Goal: Check status: Check status

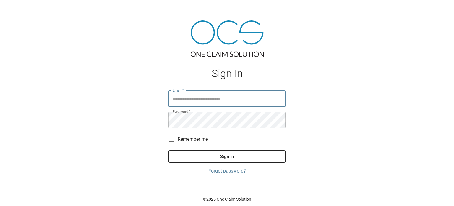
type input "**********"
click at [218, 154] on button "Sign In" at bounding box center [227, 156] width 117 height 12
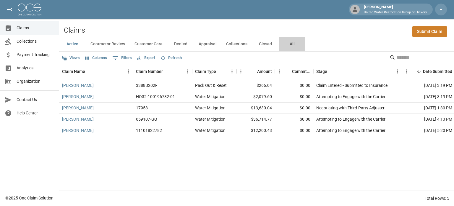
click at [291, 45] on button "All" at bounding box center [292, 44] width 27 height 14
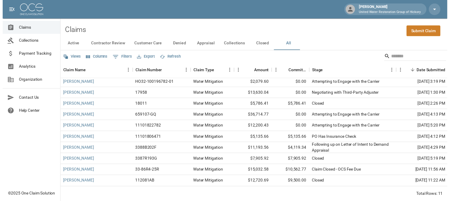
scroll to position [18, 1]
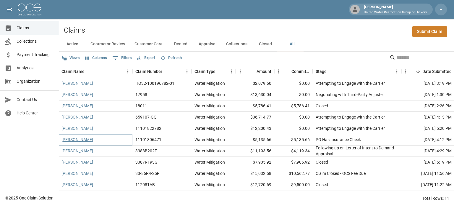
click at [74, 136] on link "[PERSON_NAME]" at bounding box center [78, 139] width 32 height 6
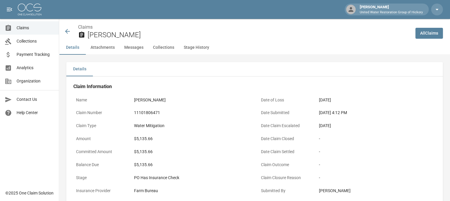
click at [68, 30] on icon at bounding box center [67, 31] width 7 height 7
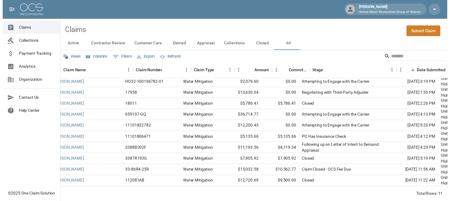
scroll to position [18, 0]
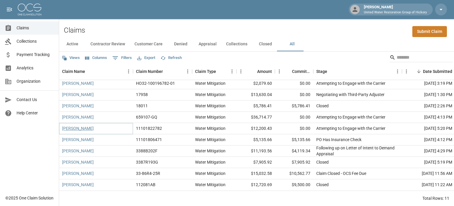
click at [71, 125] on link "[PERSON_NAME]" at bounding box center [78, 128] width 32 height 6
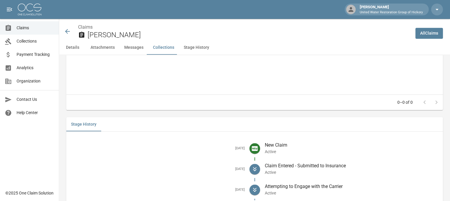
scroll to position [761, 4]
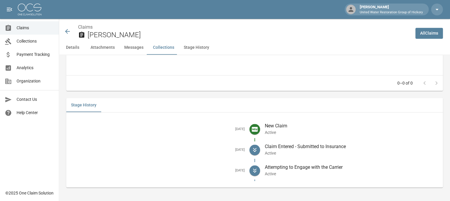
click at [65, 32] on icon at bounding box center [67, 31] width 5 height 5
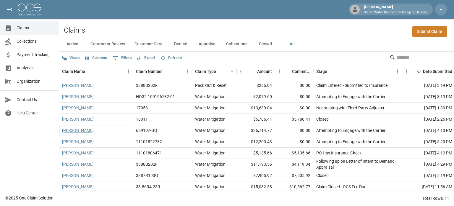
click at [83, 131] on link "[PERSON_NAME]" at bounding box center [78, 130] width 32 height 6
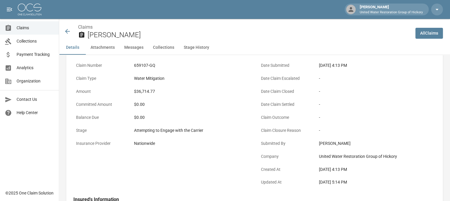
scroll to position [48, 0]
click at [123, 145] on p "Insurance Provider" at bounding box center [99, 143] width 53 height 12
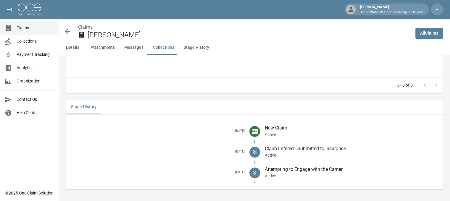
scroll to position [788, 0]
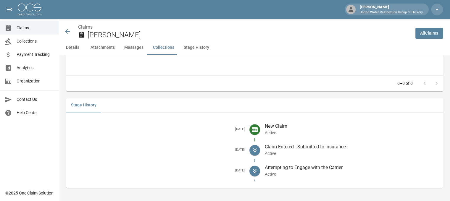
click at [67, 33] on icon at bounding box center [67, 31] width 7 height 7
